Goal: Find specific page/section: Find specific page/section

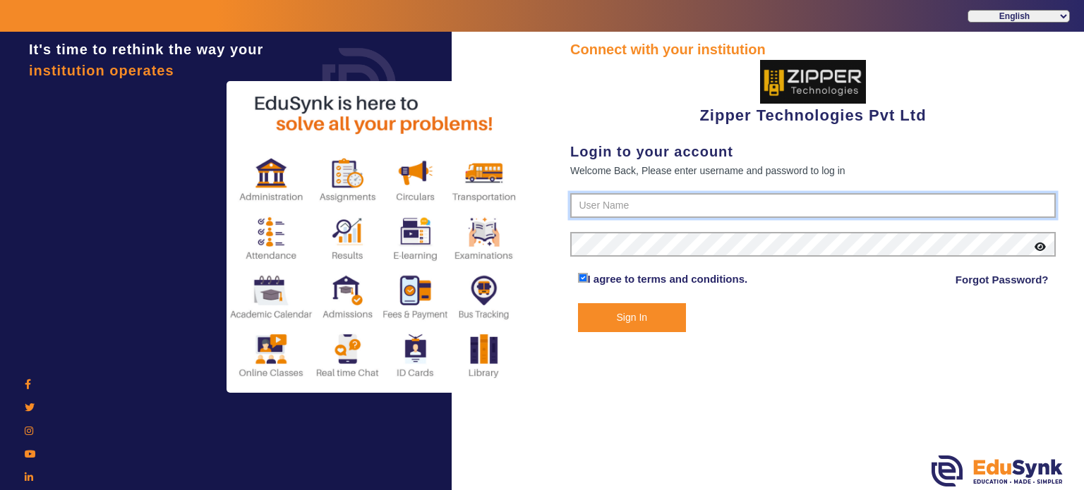
type input "1008790000"
click at [644, 318] on button "Sign In" at bounding box center [632, 317] width 109 height 29
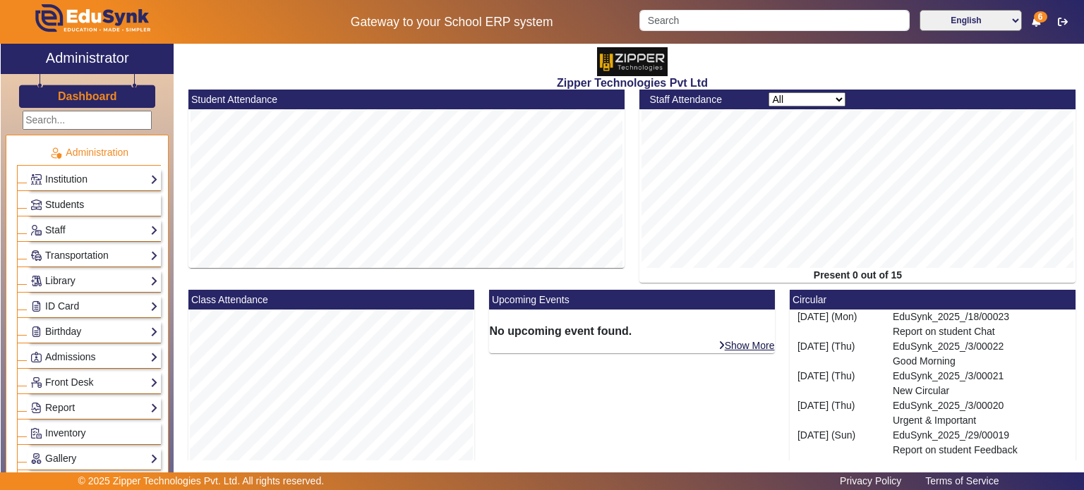
click at [74, 206] on span "Students" at bounding box center [64, 204] width 39 height 11
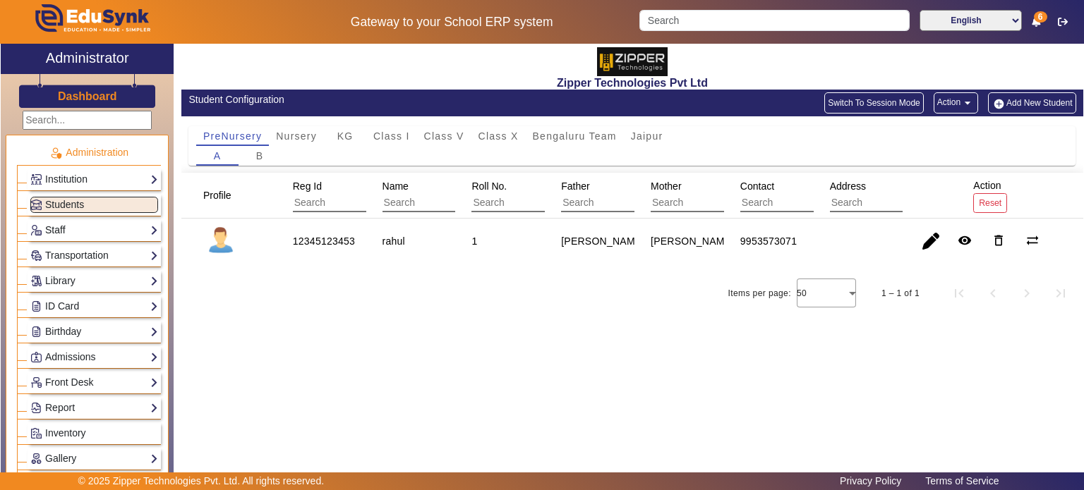
click at [88, 231] on link "Staff" at bounding box center [94, 230] width 128 height 16
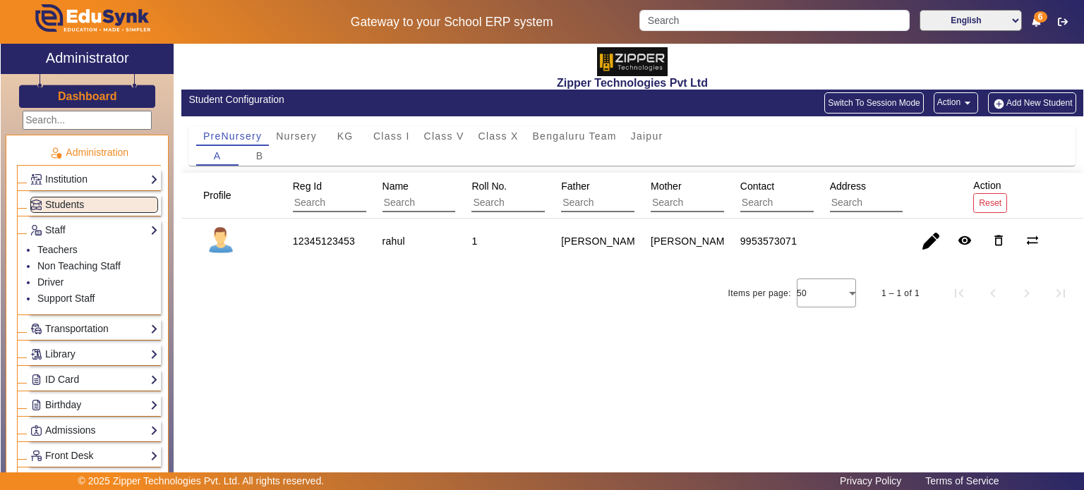
click at [421, 272] on div "Profile Reg Id Name Roll No. Father Mother Contact Address Action Reset 1234512…" at bounding box center [632, 243] width 902 height 141
